Goal: Complete application form: Complete application form

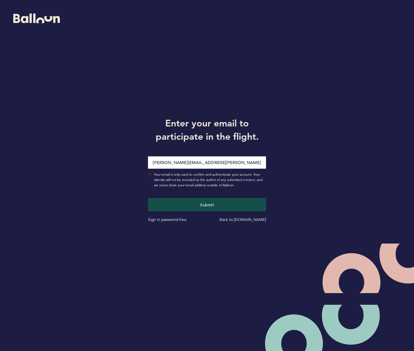
type input "[PERSON_NAME][EMAIL_ADDRESS][PERSON_NAME][DOMAIN_NAME]"
click at [207, 205] on button "Submit" at bounding box center [207, 204] width 118 height 13
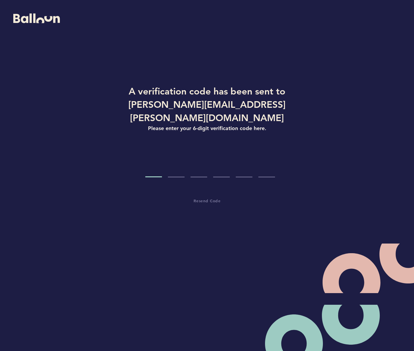
type input "9"
type input "8"
type input "2"
type input "0"
type input "9"
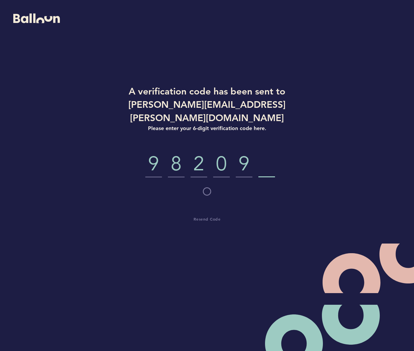
type input "8"
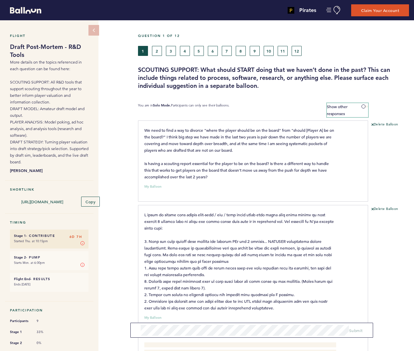
click at [366, 106] on span at bounding box center [365, 107] width 7 height 2
click at [0, 0] on input "Show other responses" at bounding box center [0, 0] width 0 height 0
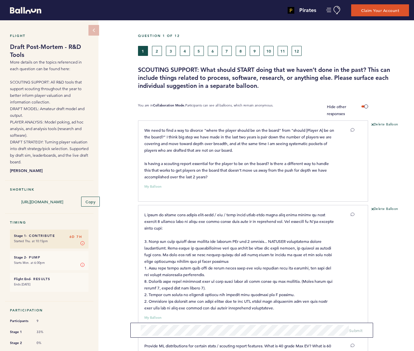
click at [158, 54] on button "2" at bounding box center [157, 51] width 10 height 10
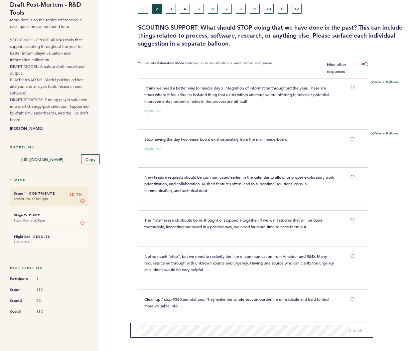
click at [171, 9] on button "3" at bounding box center [171, 9] width 10 height 10
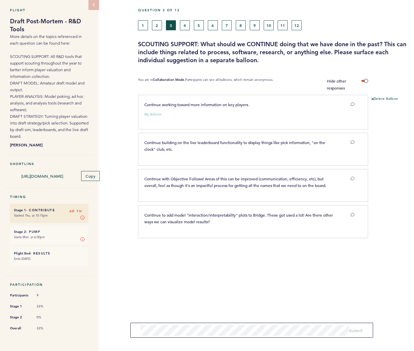
scroll to position [29, 0]
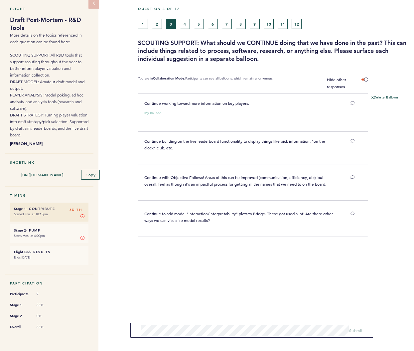
click at [270, 175] on span "Continue with Objective Follows! Areas of this can be improved (communication, …" at bounding box center [235, 181] width 182 height 12
click at [158, 22] on button "2" at bounding box center [157, 24] width 10 height 10
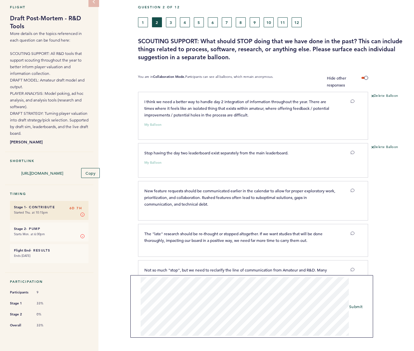
click at [358, 308] on span "Submit" at bounding box center [357, 306] width 14 height 5
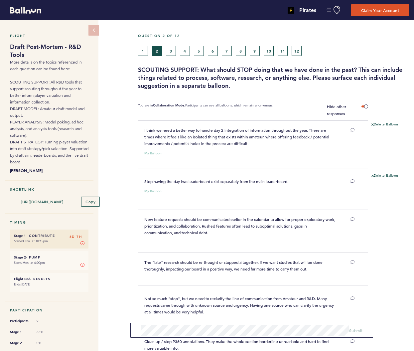
click at [198, 50] on button "5" at bounding box center [199, 51] width 10 height 10
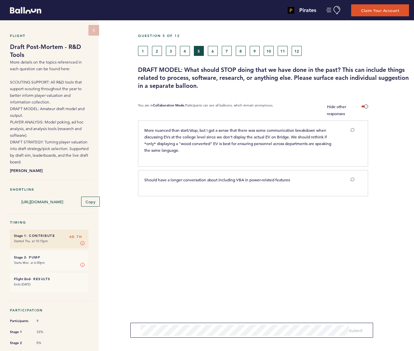
click at [187, 52] on button "4" at bounding box center [185, 51] width 10 height 10
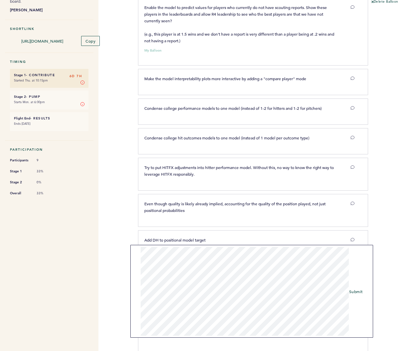
click at [355, 291] on span "Submit" at bounding box center [357, 291] width 14 height 5
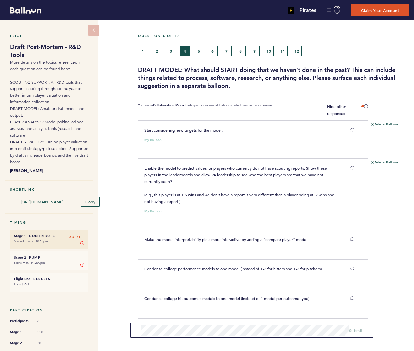
click at [198, 52] on button "5" at bounding box center [199, 51] width 10 height 10
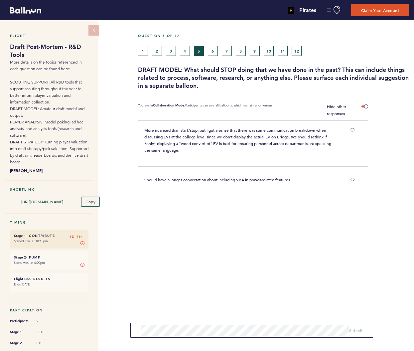
scroll to position [3, 0]
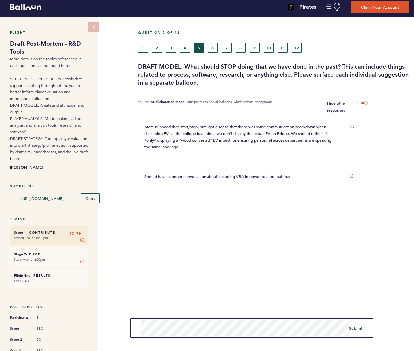
click at [361, 330] on span "Submit" at bounding box center [357, 328] width 14 height 5
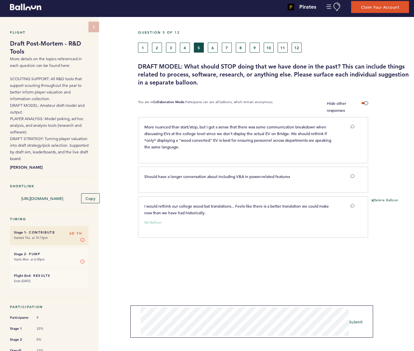
scroll to position [0, 0]
click at [354, 324] on span "Submit" at bounding box center [357, 321] width 14 height 5
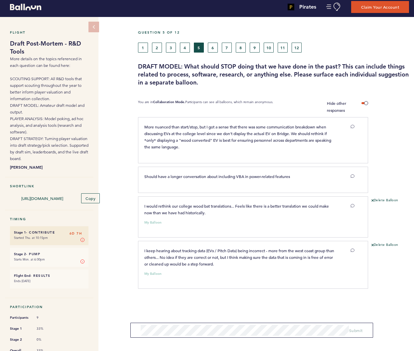
click at [214, 48] on button "6" at bounding box center [213, 48] width 10 height 10
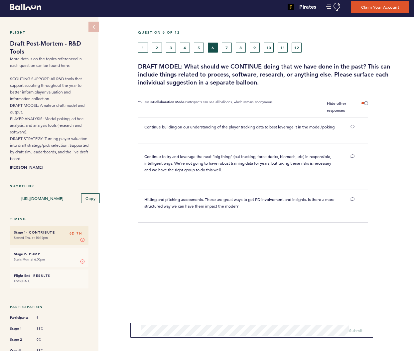
click at [199, 49] on button "5" at bounding box center [199, 48] width 10 height 10
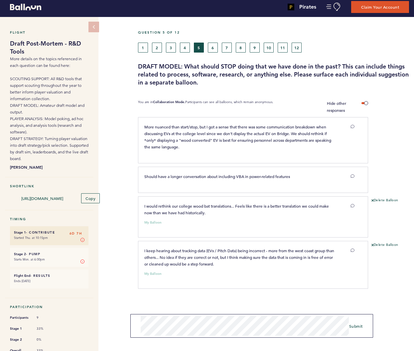
click at [355, 325] on span "Submit" at bounding box center [357, 326] width 14 height 5
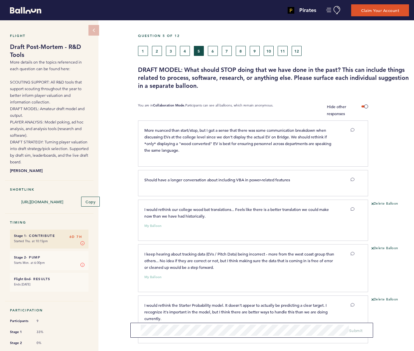
click at [212, 52] on button "6" at bounding box center [213, 51] width 10 height 10
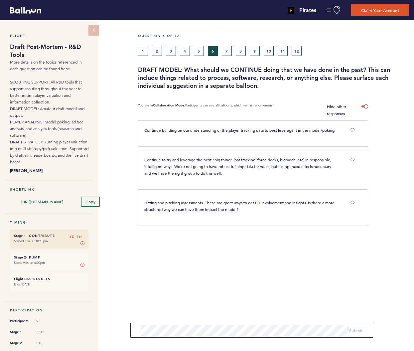
click at [227, 51] on button "7" at bounding box center [227, 51] width 10 height 10
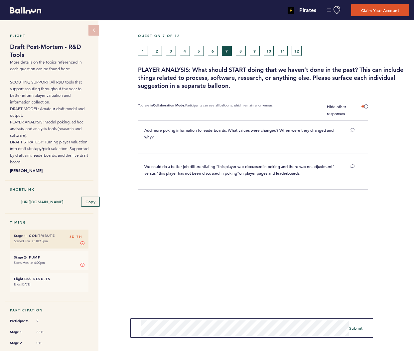
click at [352, 328] on span "Submit" at bounding box center [357, 328] width 14 height 5
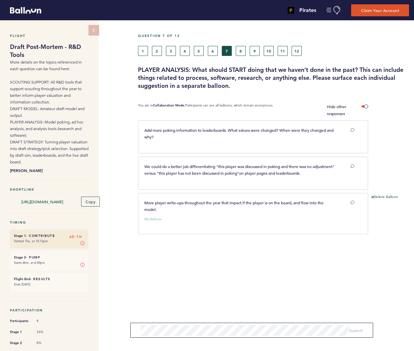
click at [243, 49] on button "8" at bounding box center [241, 51] width 10 height 10
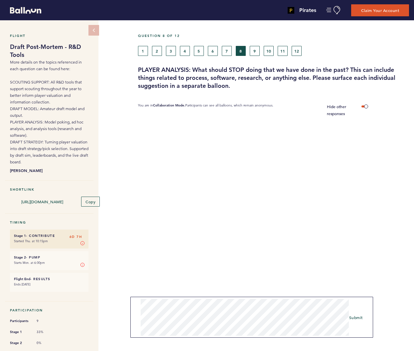
click at [144, 51] on button "1" at bounding box center [143, 51] width 10 height 10
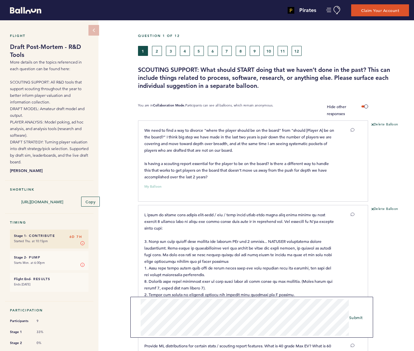
click at [157, 51] on button "2" at bounding box center [157, 51] width 10 height 10
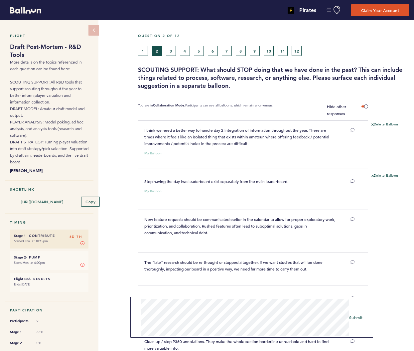
click at [236, 48] on button "8" at bounding box center [241, 51] width 10 height 10
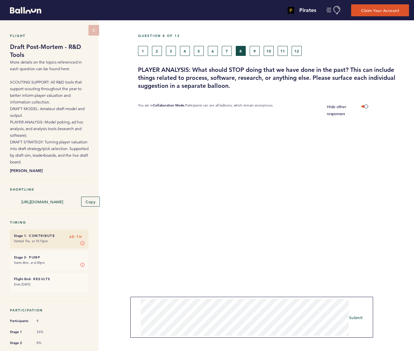
click at [138, 330] on form "Submit" at bounding box center [252, 317] width 243 height 41
click at [359, 321] on span "Submit" at bounding box center [357, 319] width 14 height 5
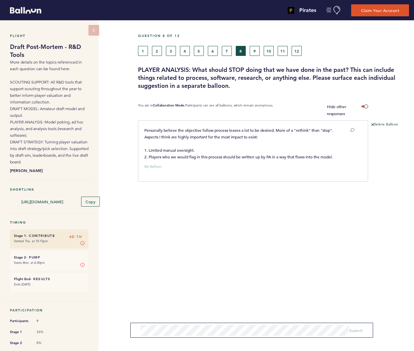
click at [171, 53] on button "3" at bounding box center [171, 51] width 10 height 10
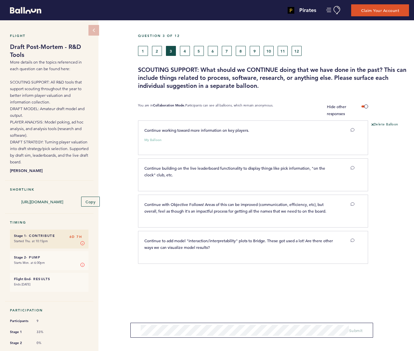
click at [158, 51] on button "2" at bounding box center [157, 51] width 10 height 10
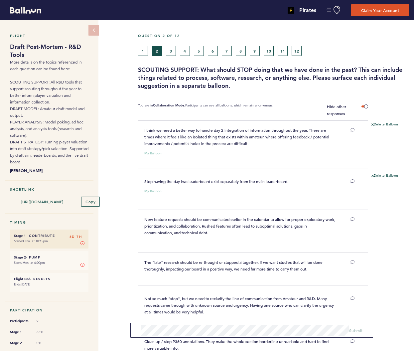
click at [173, 50] on button "3" at bounding box center [171, 51] width 10 height 10
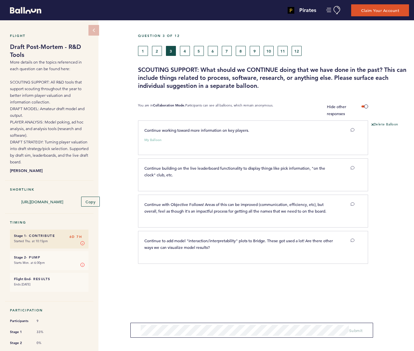
click at [183, 51] on button "4" at bounding box center [185, 51] width 10 height 10
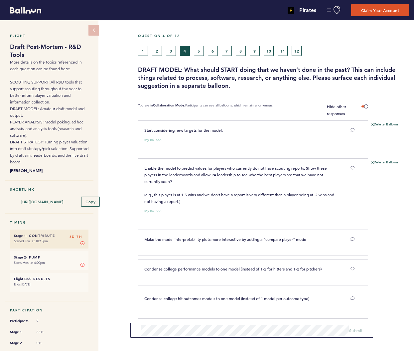
click at [160, 52] on button "2" at bounding box center [157, 51] width 10 height 10
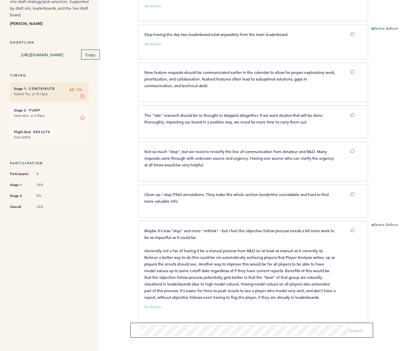
scroll to position [147, 0]
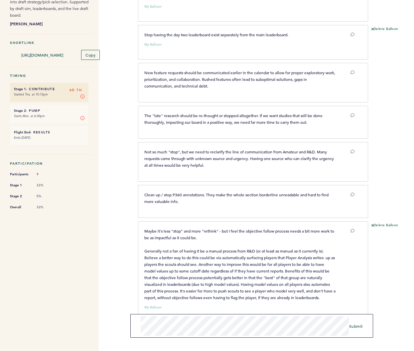
click at [360, 328] on span "Submit" at bounding box center [357, 326] width 14 height 5
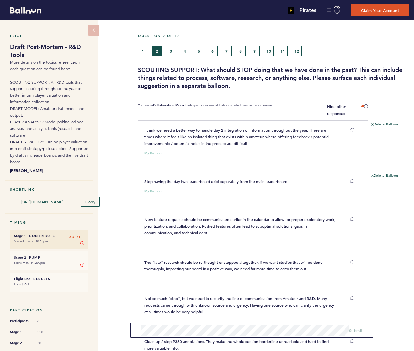
scroll to position [0, 0]
click at [173, 51] on button "3" at bounding box center [171, 51] width 10 height 10
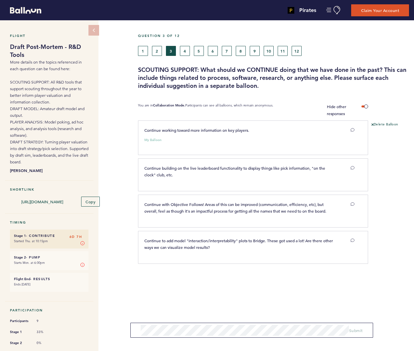
click at [159, 54] on button "2" at bounding box center [157, 51] width 10 height 10
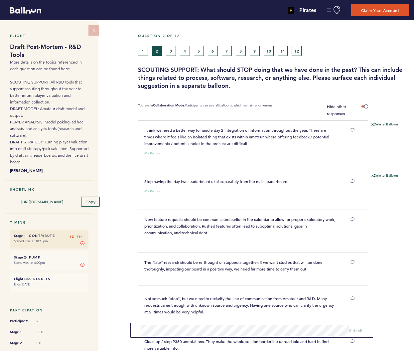
click at [144, 54] on button "1" at bounding box center [143, 51] width 10 height 10
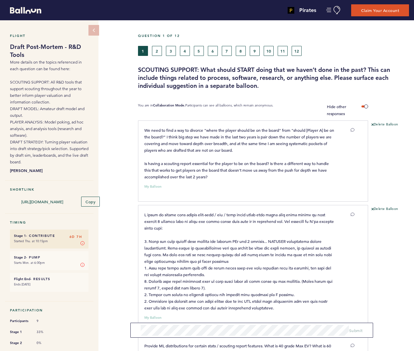
click at [158, 53] on button "2" at bounding box center [157, 51] width 10 height 10
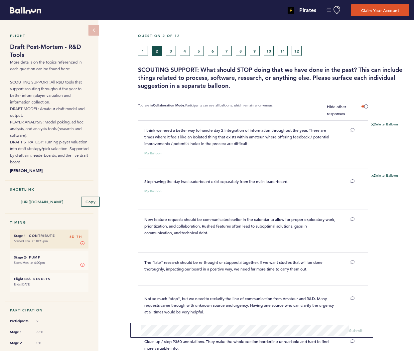
click at [174, 54] on button "3" at bounding box center [171, 51] width 10 height 10
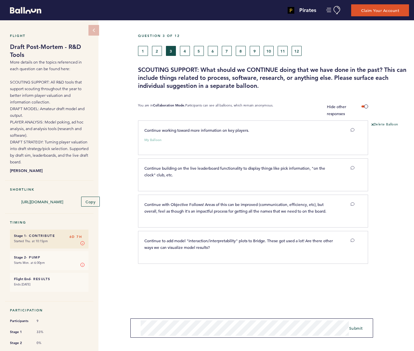
click at [139, 326] on form "Submit" at bounding box center [252, 328] width 243 height 19
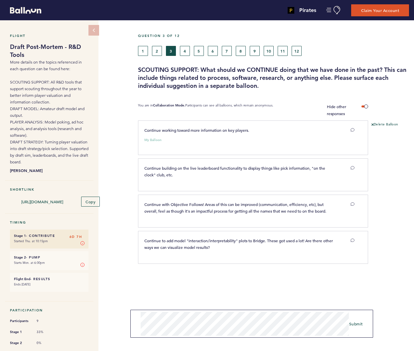
click at [353, 324] on span "Submit" at bounding box center [357, 323] width 14 height 5
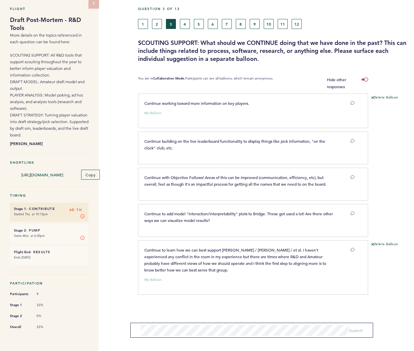
scroll to position [29, 0]
click at [264, 20] on button "10" at bounding box center [269, 24] width 10 height 10
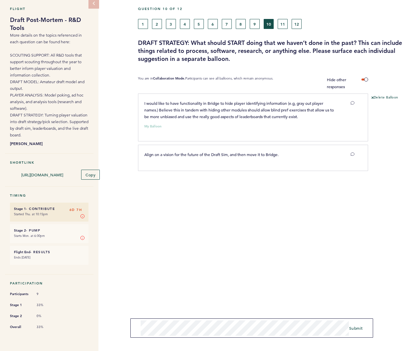
click at [357, 328] on span "Submit" at bounding box center [357, 328] width 14 height 5
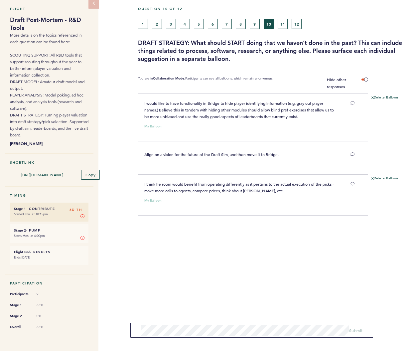
click at [283, 21] on button "11" at bounding box center [283, 24] width 10 height 10
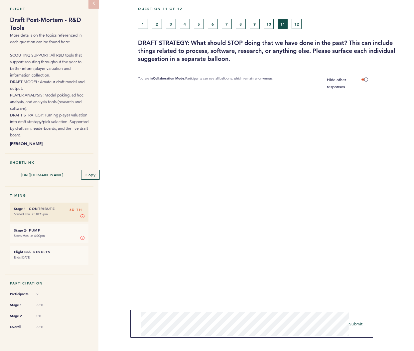
click at [359, 325] on span "Submit" at bounding box center [357, 323] width 14 height 5
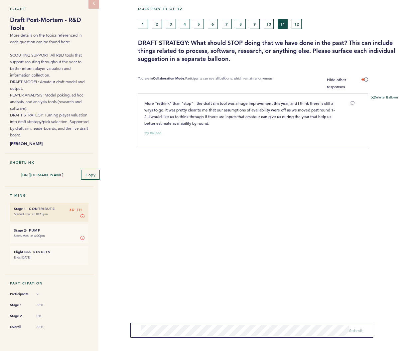
click at [297, 21] on button "12" at bounding box center [297, 24] width 10 height 10
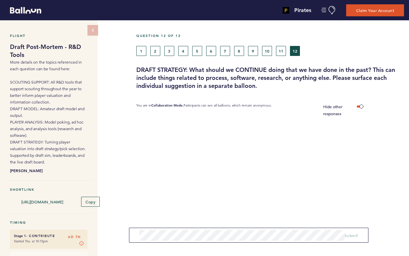
click at [281, 53] on button "11" at bounding box center [281, 51] width 10 height 10
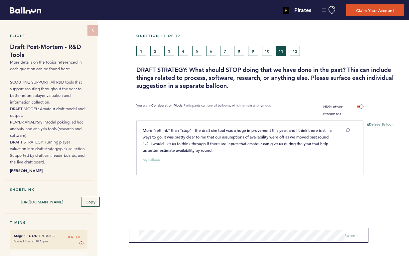
click at [269, 52] on button "10" at bounding box center [267, 51] width 10 height 10
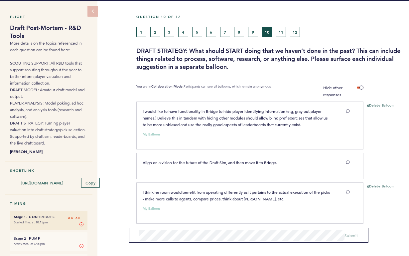
scroll to position [16, 0]
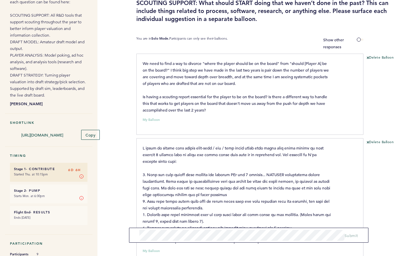
scroll to position [66, 0]
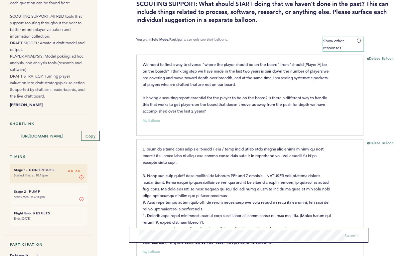
click at [360, 41] on span at bounding box center [360, 41] width 7 height 2
click at [0, 0] on input "Show other responses" at bounding box center [0, 0] width 0 height 0
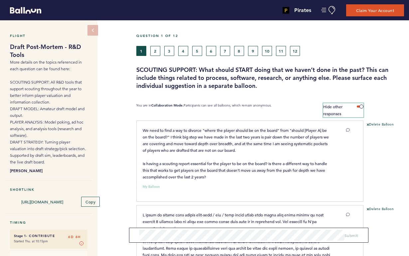
scroll to position [0, 0]
click at [297, 50] on button "12" at bounding box center [295, 51] width 10 height 10
